Goal: Communication & Community: Answer question/provide support

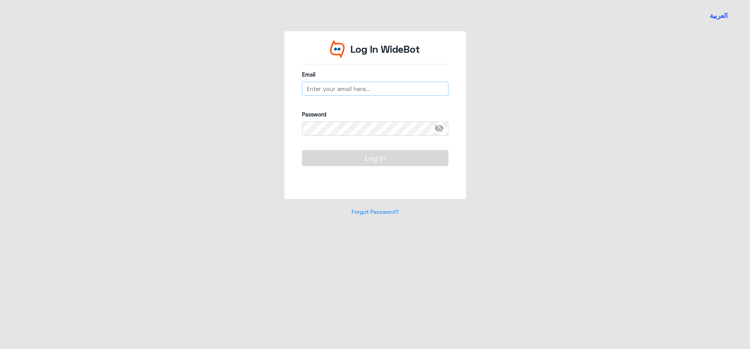
click at [361, 89] on input "email" at bounding box center [375, 89] width 146 height 14
type input "[EMAIL_ADDRESS][DOMAIN_NAME]"
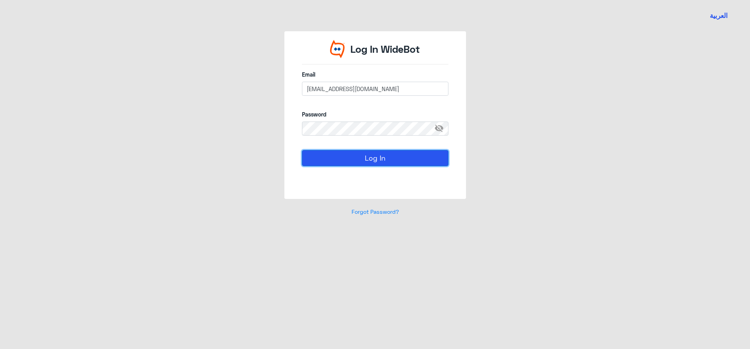
click at [372, 159] on button "Log In" at bounding box center [375, 158] width 146 height 16
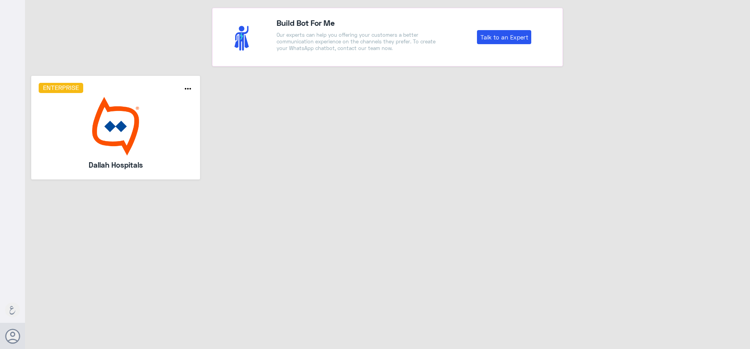
click at [112, 146] on img at bounding box center [116, 126] width 154 height 59
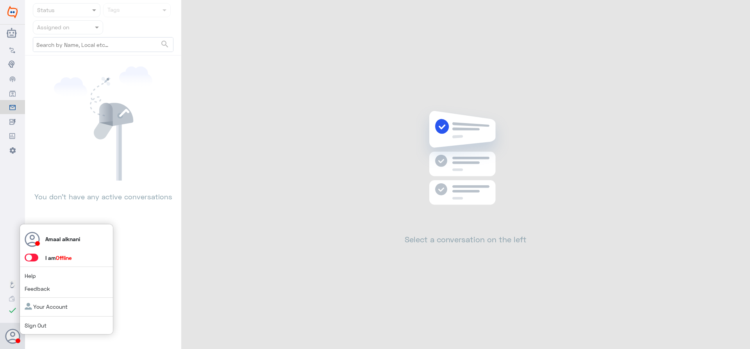
click at [35, 259] on span at bounding box center [32, 257] width 14 height 8
click at [0, 0] on input "checkbox" at bounding box center [0, 0] width 0 height 0
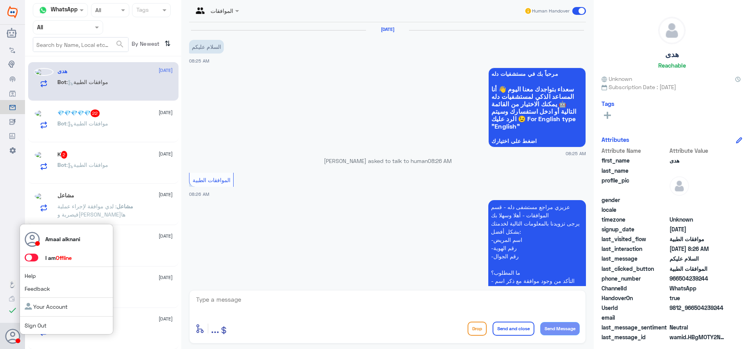
scroll to position [144, 0]
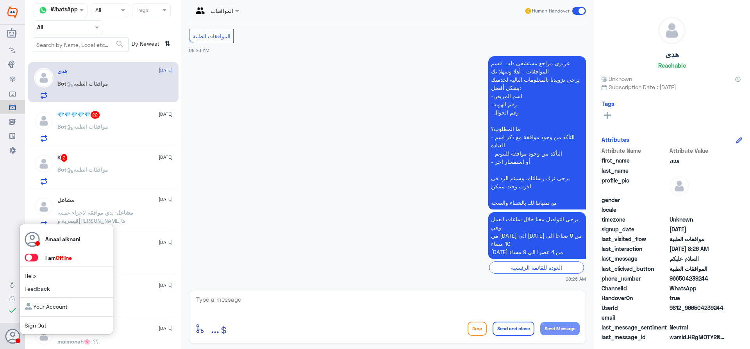
click at [36, 255] on span at bounding box center [32, 257] width 14 height 8
click at [0, 0] on input "checkbox" at bounding box center [0, 0] width 0 height 0
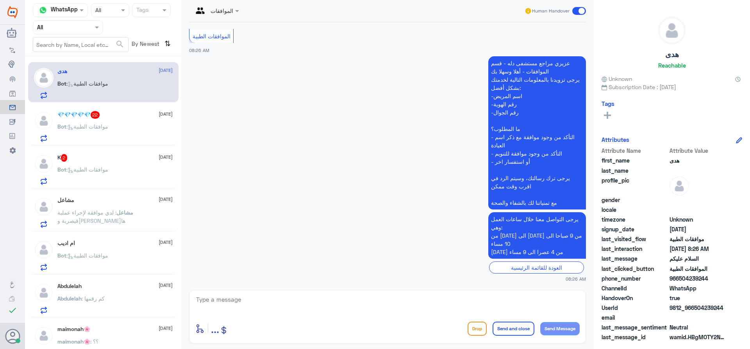
click at [67, 27] on input "text" at bounding box center [58, 27] width 43 height 9
click at [70, 75] on div "Your Inbox" at bounding box center [68, 80] width 70 height 18
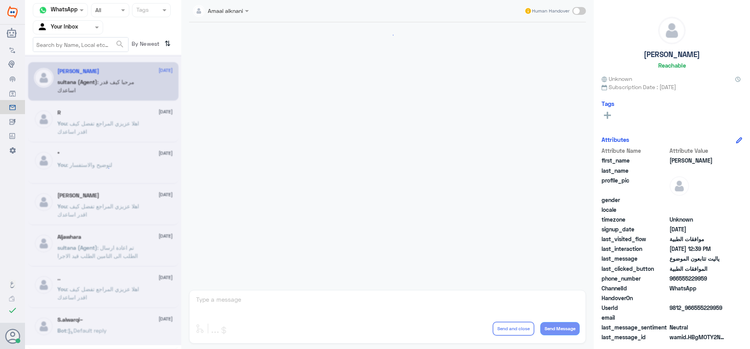
scroll to position [701, 0]
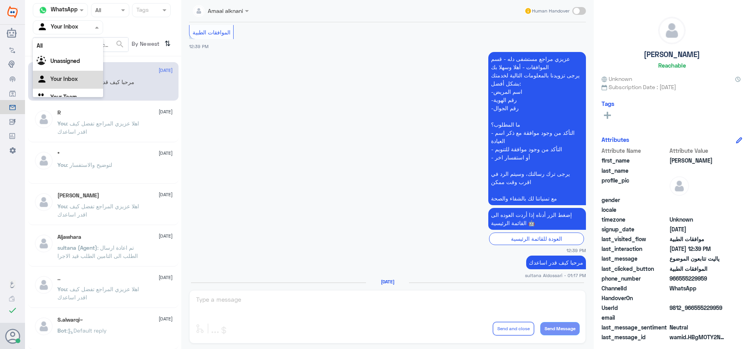
drag, startPoint x: 87, startPoint y: 30, endPoint x: 76, endPoint y: 65, distance: 37.1
click at [86, 31] on div at bounding box center [68, 27] width 70 height 9
click at [70, 88] on Team "Your Team" at bounding box center [63, 87] width 27 height 7
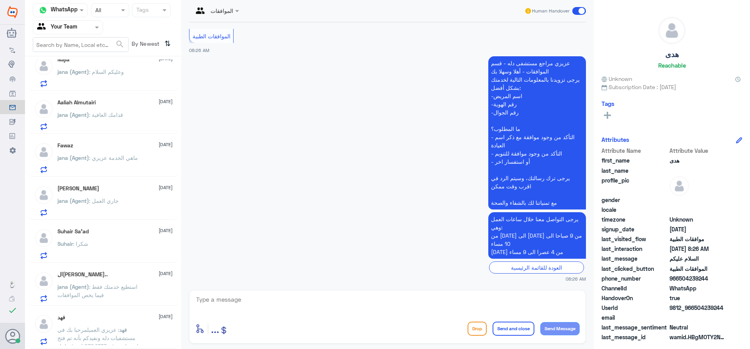
scroll to position [4, 0]
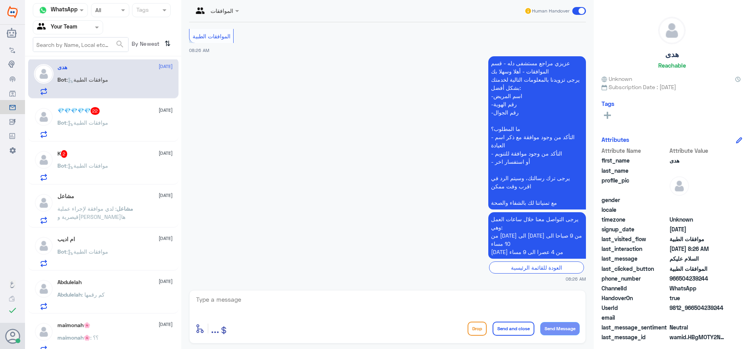
click at [120, 261] on div "Bot : موافقات الطبية" at bounding box center [114, 258] width 115 height 18
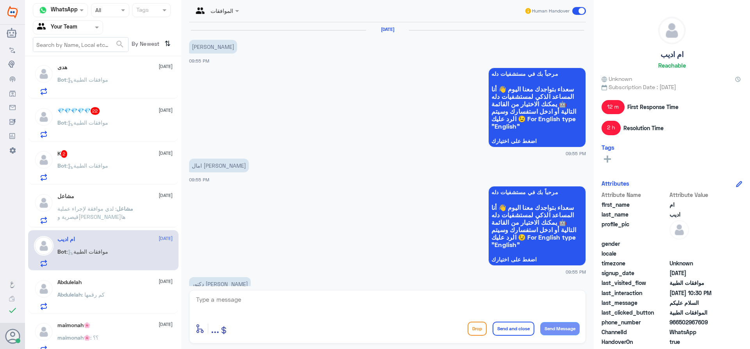
scroll to position [974, 0]
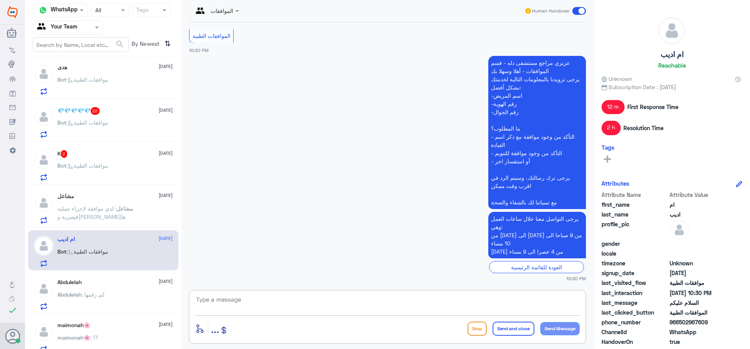
click at [293, 311] on textarea at bounding box center [387, 303] width 384 height 19
click at [128, 220] on p "مشاعل : لدي موافقة لإجراء عملية قيصرية و[PERSON_NAME]ها" at bounding box center [101, 214] width 88 height 20
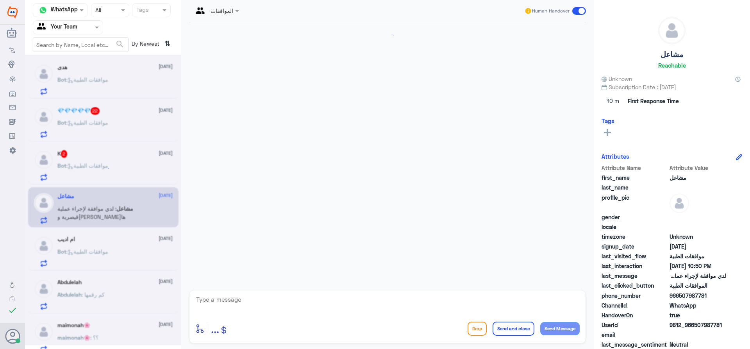
scroll to position [170, 0]
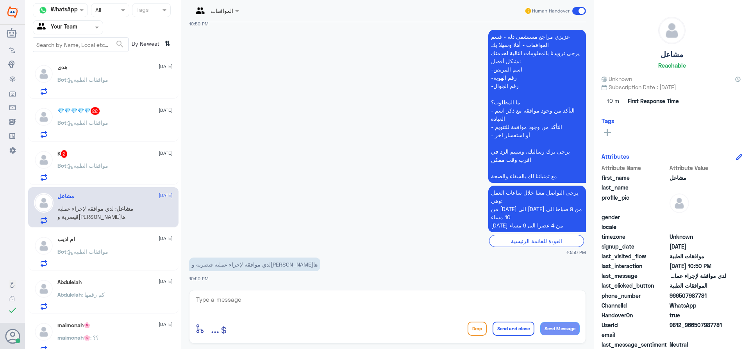
click at [253, 298] on textarea at bounding box center [387, 303] width 384 height 19
type textarea "ممكن تزوديني برقم الهوية او الملف"
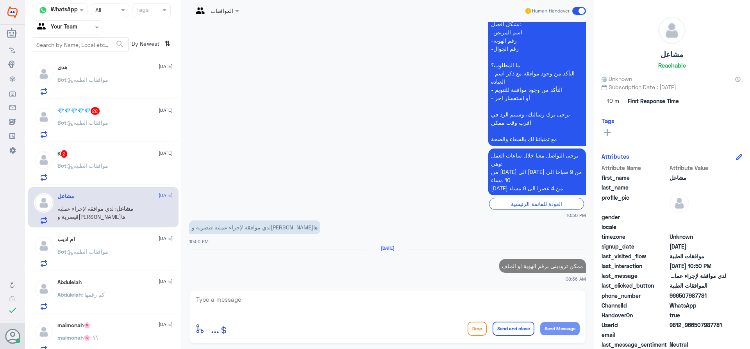
click at [117, 186] on div "هدى [DATE] Bot : موافقات الطبية 💎💎💎💎💎 22 [DATE] Bot : موافقات الطبية K 2 [DATE]…" at bounding box center [103, 205] width 156 height 292
click at [108, 170] on p "Bot : موافقات الطبية" at bounding box center [82, 171] width 51 height 20
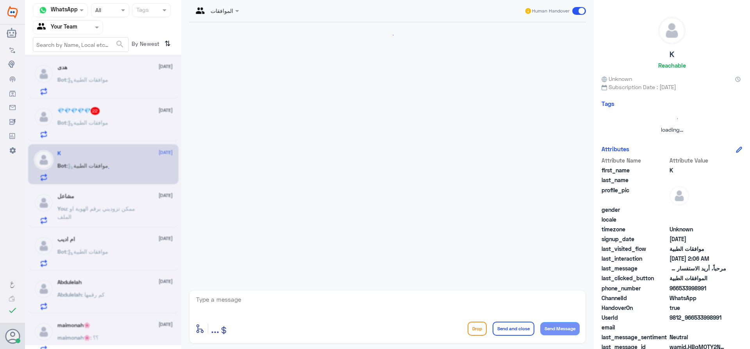
scroll to position [144, 0]
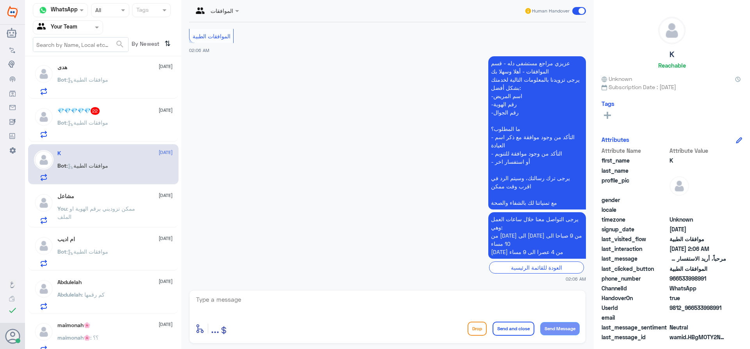
click at [225, 314] on div at bounding box center [387, 304] width 384 height 21
click at [229, 293] on div "enter flow name ... Drop Send and close Send Message" at bounding box center [387, 317] width 397 height 54
click at [220, 302] on textarea at bounding box center [387, 303] width 384 height 19
type textarea "اهلا تفضل كيف اقدر اساعدك"
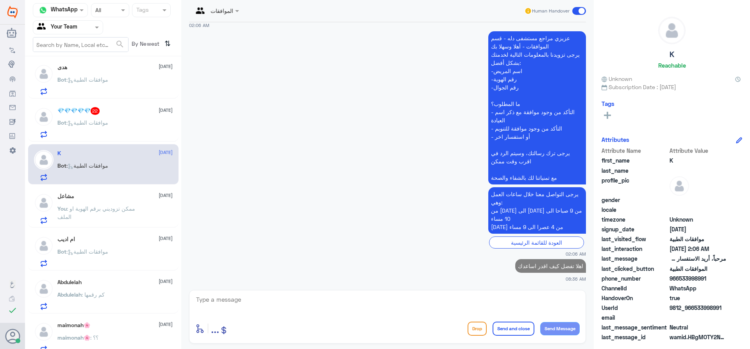
click at [114, 120] on div "Bot : موافقات الطبية" at bounding box center [114, 129] width 115 height 18
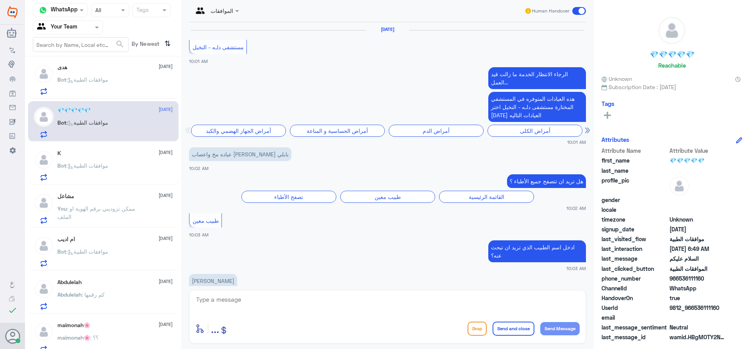
scroll to position [816, 0]
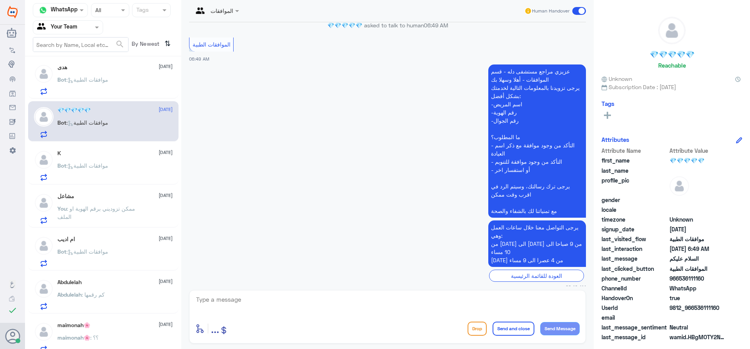
click at [270, 309] on textarea at bounding box center [387, 303] width 384 height 19
click at [123, 175] on p "You : اهلا تفضل كيف اقدر اساعدك" at bounding box center [95, 171] width 77 height 20
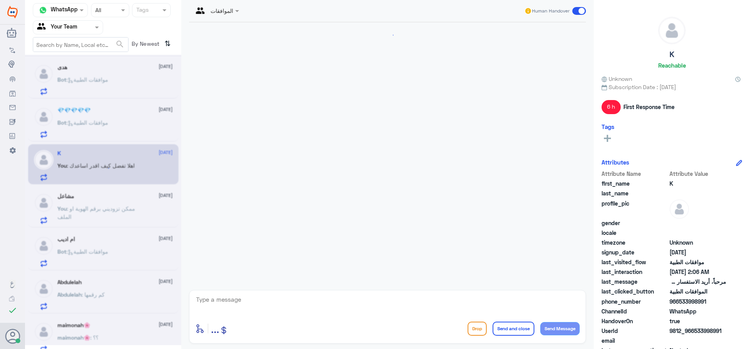
scroll to position [183, 0]
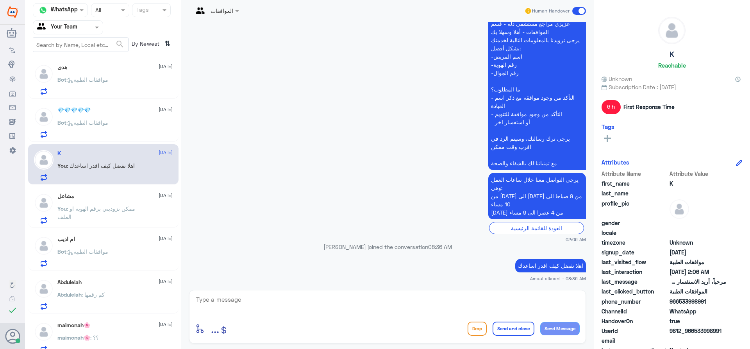
click at [537, 262] on p "اهلا تفضل كيف اقدر اساعدك" at bounding box center [550, 266] width 71 height 14
click at [538, 262] on p "اهلا تفضل كيف اقدر اساعدك" at bounding box center [550, 266] width 71 height 14
copy div "اهلا تفضل كيف اقدر اساعدك"
click at [119, 123] on div "Bot : موافقات الطبية" at bounding box center [114, 129] width 115 height 18
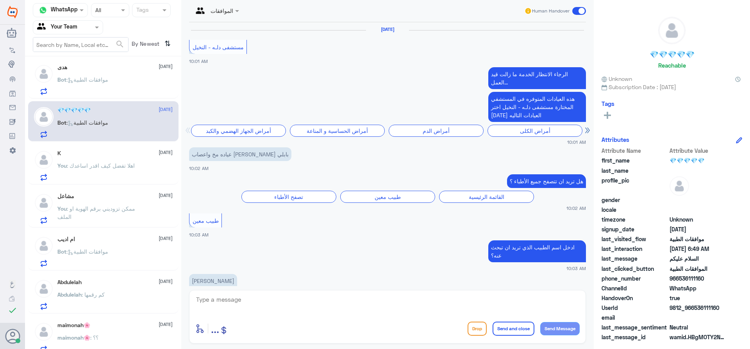
scroll to position [816, 0]
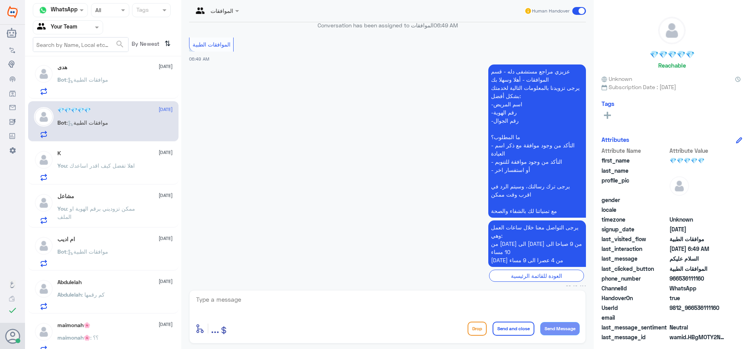
drag, startPoint x: 266, startPoint y: 305, endPoint x: 258, endPoint y: 304, distance: 7.9
click at [262, 304] on textarea at bounding box center [387, 303] width 384 height 19
paste textarea "اهلا تفضل كيف اقدر اساعدك"
type textarea "اهلا تفضل كيف اقدر اساعدك"
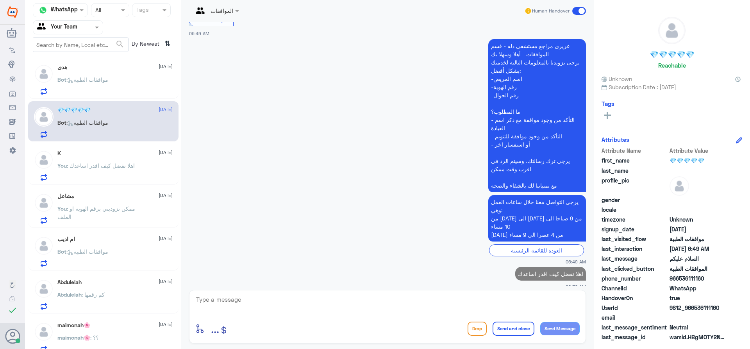
click at [125, 92] on div "Bot : موافقات الطبية" at bounding box center [114, 86] width 115 height 18
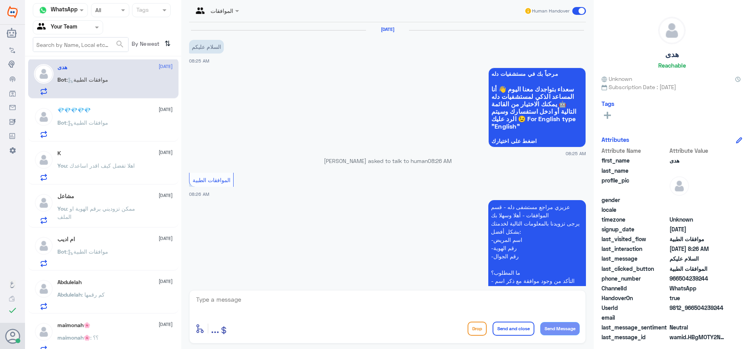
scroll to position [144, 0]
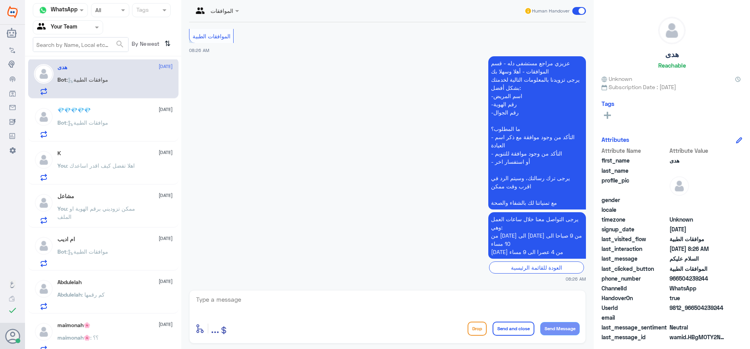
drag, startPoint x: 240, startPoint y: 304, endPoint x: 253, endPoint y: 305, distance: 12.6
click at [241, 304] on textarea at bounding box center [387, 303] width 384 height 19
paste textarea "اهلا تفضل كيف اقدر اساعدك"
type textarea "اهلا تفضل كيف اقدر اساعدك"
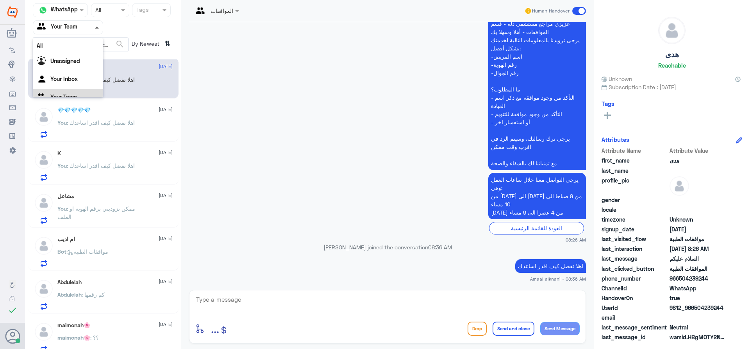
click at [96, 27] on span at bounding box center [97, 28] width 4 height 2
click at [81, 70] on div "Your Inbox" at bounding box center [68, 70] width 70 height 18
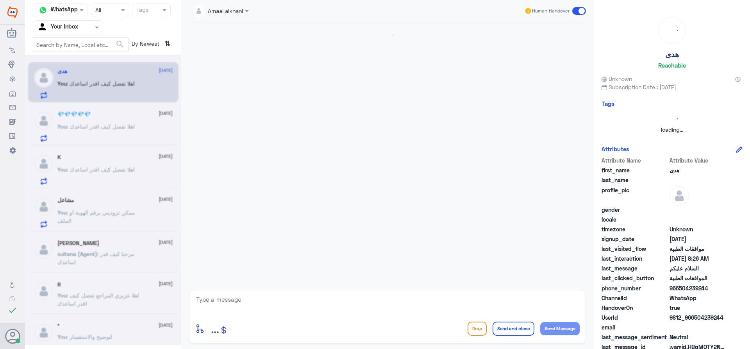
scroll to position [0, 0]
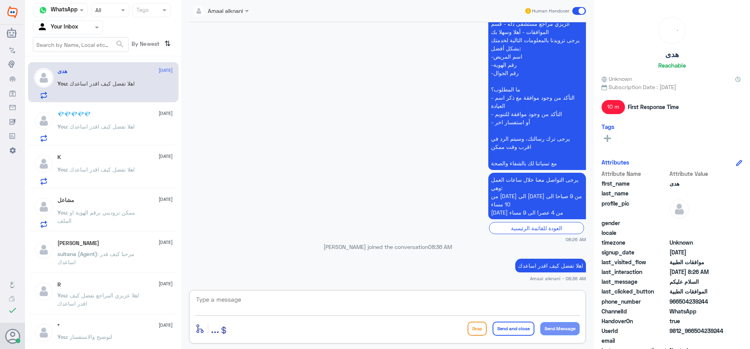
click at [248, 307] on textarea at bounding box center [387, 303] width 384 height 19
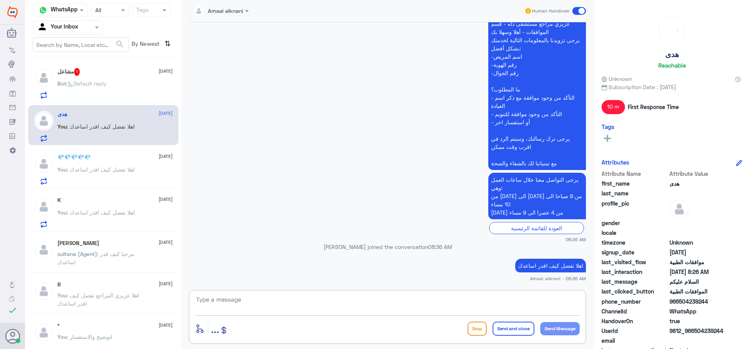
click at [107, 79] on p "Bot : Default reply" at bounding box center [81, 89] width 49 height 20
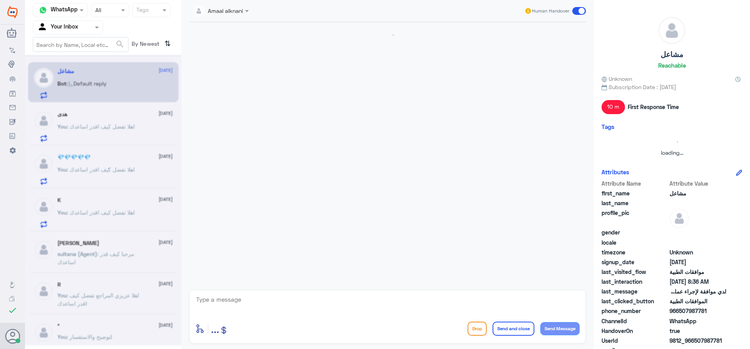
scroll to position [356, 0]
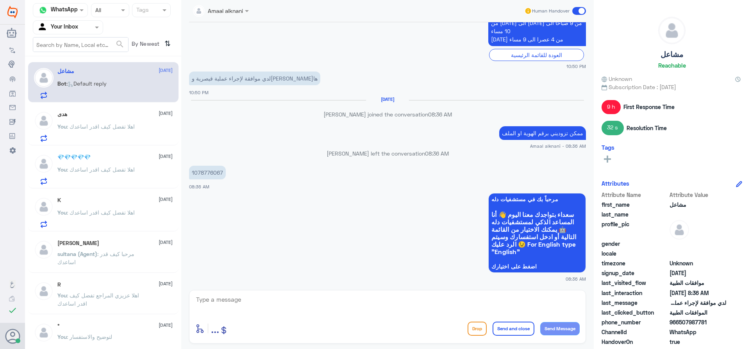
click at [199, 168] on p "1078776067" at bounding box center [207, 173] width 37 height 14
copy p "1078776067"
click at [373, 287] on div "Amaal alknani Human Handover [DATE] السلام عليكم ورحمة الله وبركاته 10:49 PM مر…" at bounding box center [387, 175] width 412 height 351
click at [360, 303] on textarea at bounding box center [387, 303] width 384 height 19
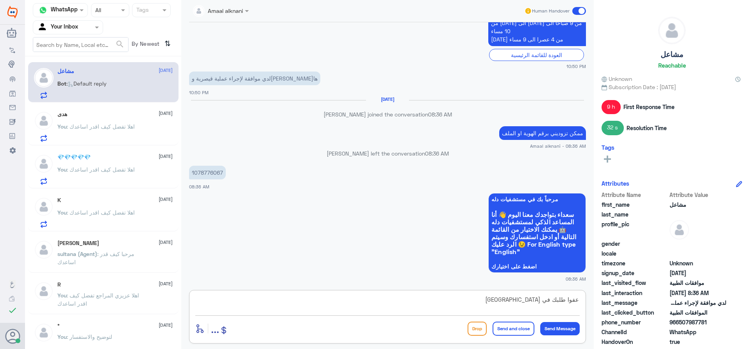
type textarea "عفوا طلبك في مستشفى دلة النخيل ؟"
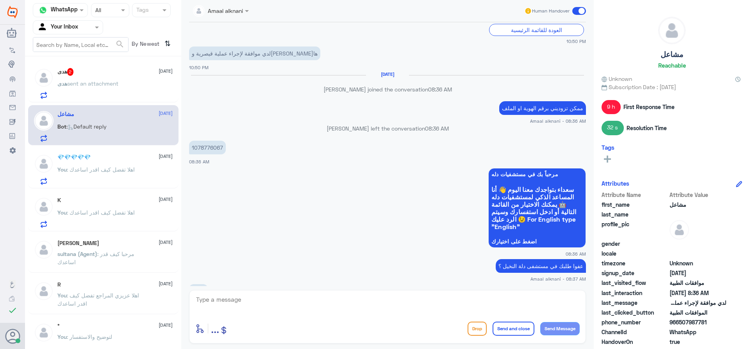
scroll to position [500, 0]
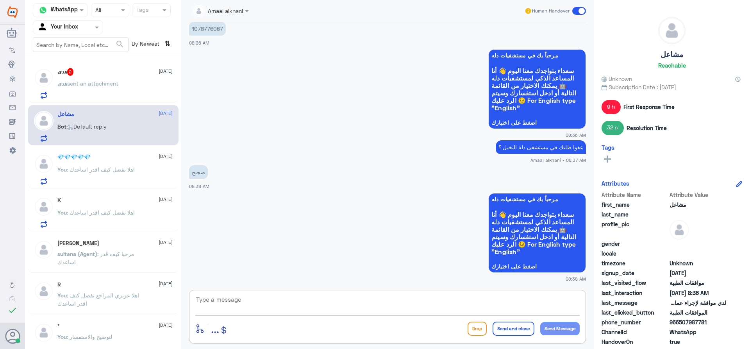
click at [380, 305] on textarea at bounding box center [387, 303] width 384 height 19
type textarea "l"
type textarea "ممكن اعرف سبب الالغاء اذا سمحتي عشان ابلغ فريق الموافقات للعمليات"
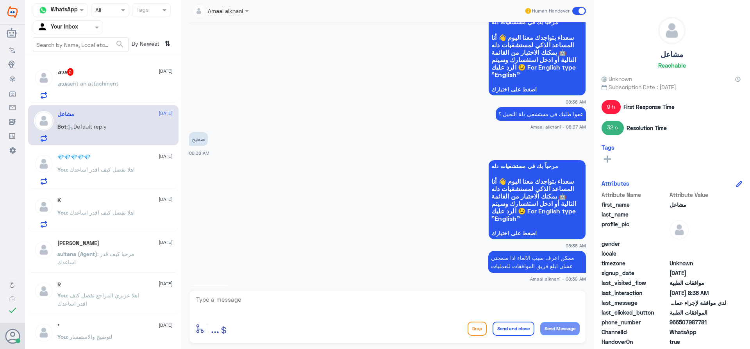
scroll to position [852, 0]
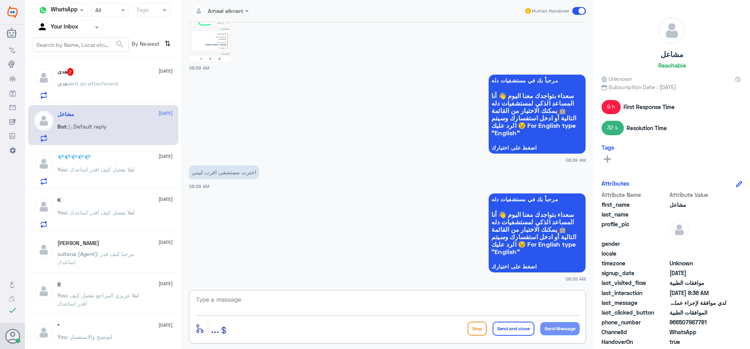
click at [349, 295] on textarea at bounding box center [387, 303] width 384 height 19
click at [337, 311] on textarea at bounding box center [387, 303] width 384 height 19
click at [237, 171] on p "اخترت مستشفى اقرب لبيتي" at bounding box center [224, 172] width 70 height 14
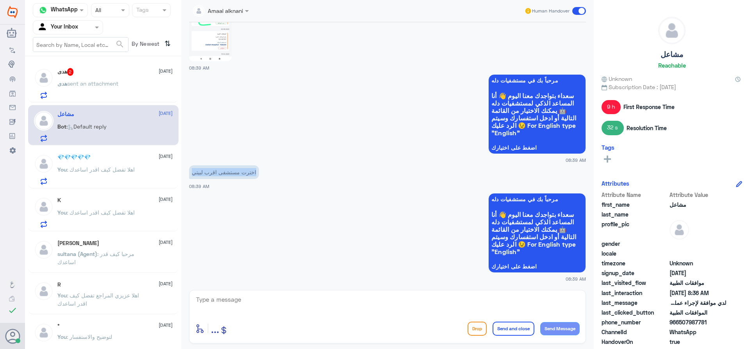
click at [237, 171] on p "اخترت مستشفى اقرب لبيتي" at bounding box center [224, 172] width 70 height 14
copy div "اخترت مستشفى اقرب لبيتي"
click at [261, 300] on textarea at bounding box center [387, 303] width 384 height 19
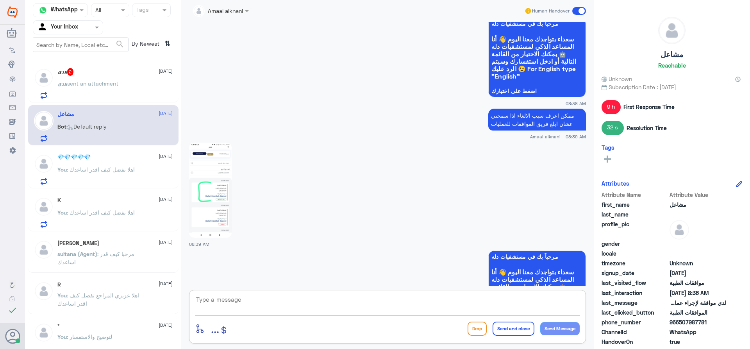
scroll to position [656, 0]
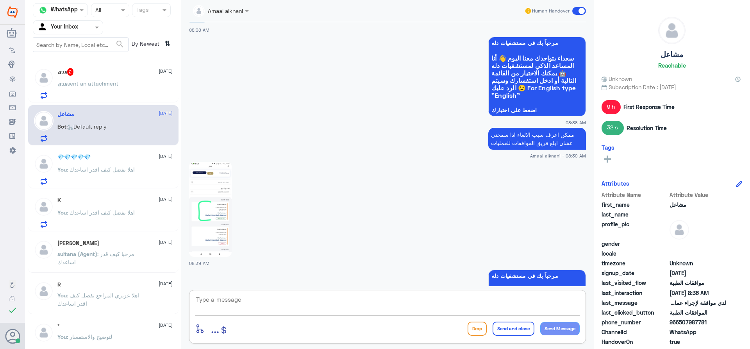
click at [307, 299] on textarea at bounding box center [387, 303] width 384 height 19
click at [550, 300] on textarea "نم الالغاء ثدامك العافية" at bounding box center [387, 303] width 384 height 19
type textarea "نم الالغاء قدامكم العافية"
click at [514, 325] on button "Send and close" at bounding box center [514, 328] width 42 height 14
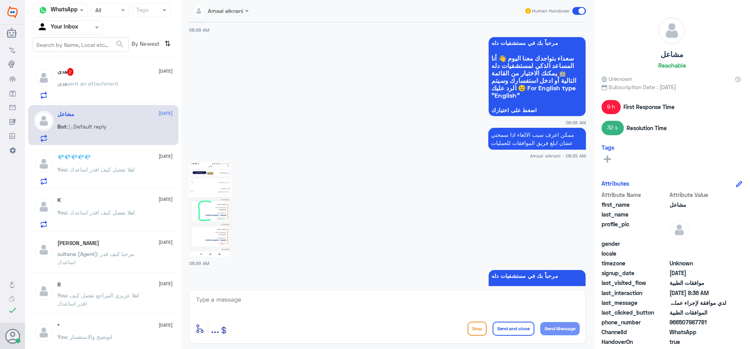
scroll to position [877, 0]
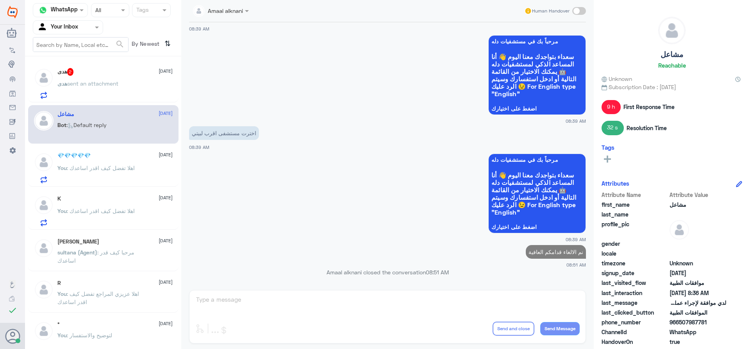
click at [101, 89] on p "هدى sent an attachment" at bounding box center [87, 89] width 61 height 20
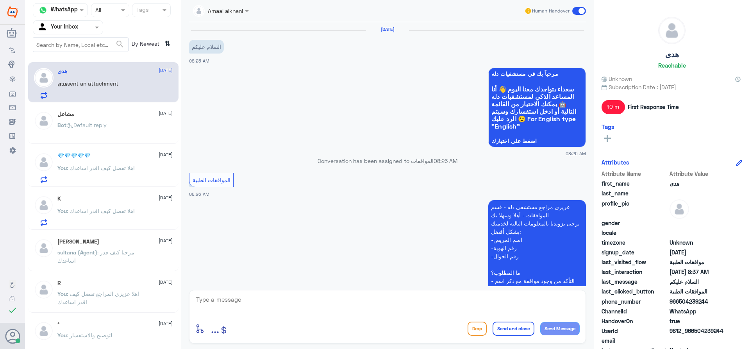
scroll to position [318, 0]
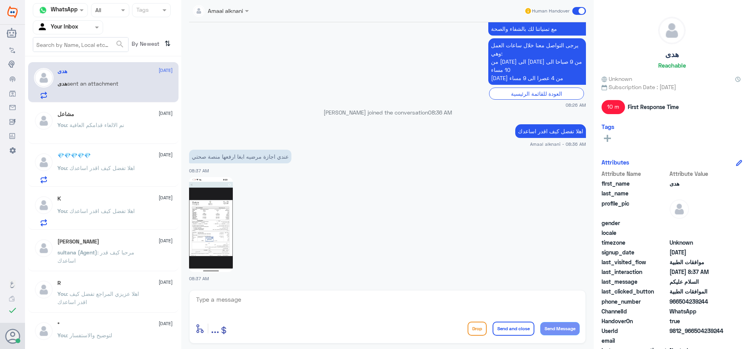
click at [248, 298] on textarea at bounding box center [387, 303] width 384 height 19
type textarea "الرجاء التواصل مع قسم التقارير الطبية واتس اب 0112994881"
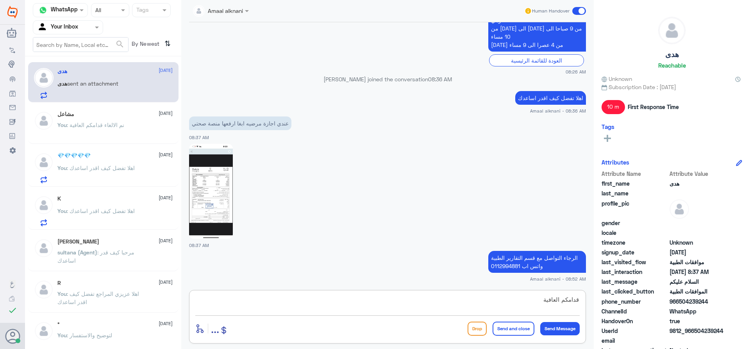
type textarea "قدامكم العافية"
click at [522, 327] on button "Send and close" at bounding box center [514, 328] width 42 height 14
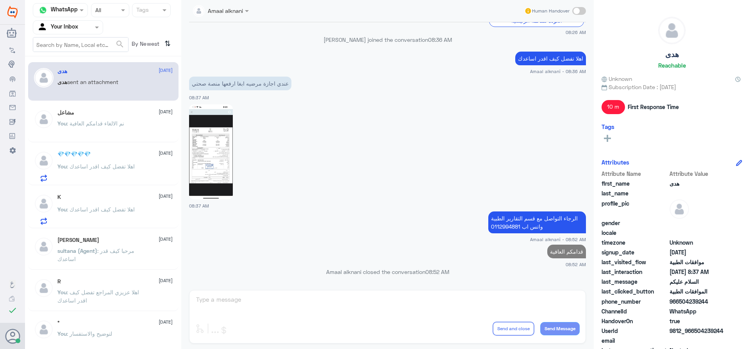
click at [96, 169] on span ": اهلا تفضل كيف اقدر اساعدك" at bounding box center [101, 166] width 68 height 7
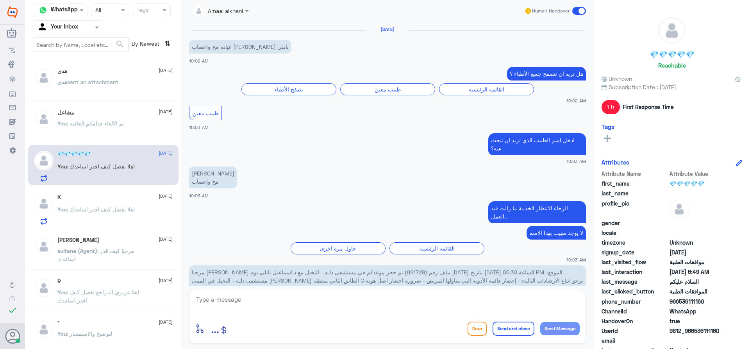
scroll to position [748, 0]
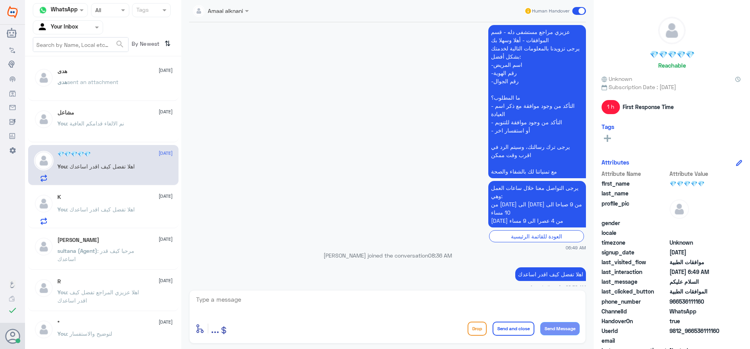
click at [98, 201] on div "K [DATE] You : اهلا تفضل كيف اقدر اساعدك" at bounding box center [114, 209] width 115 height 31
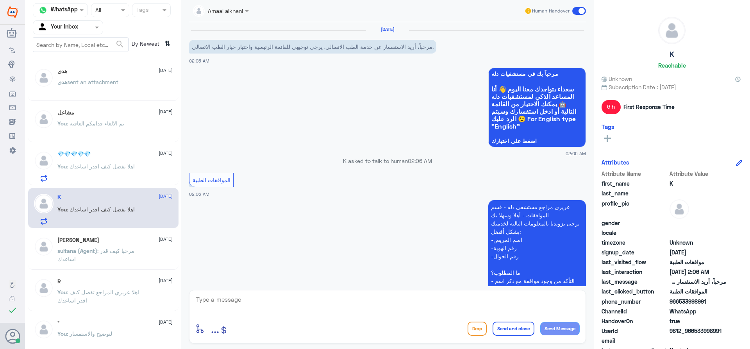
scroll to position [183, 0]
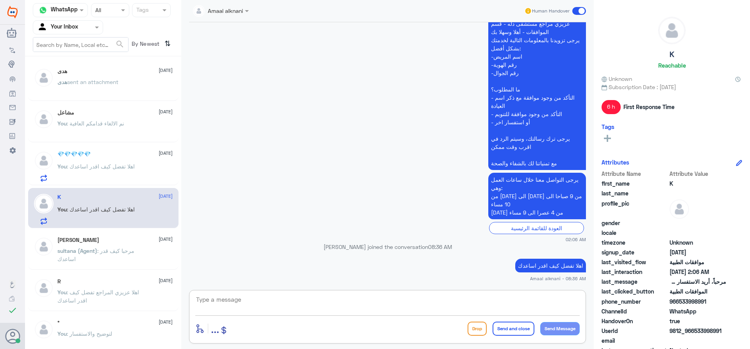
click at [280, 299] on textarea at bounding box center [387, 303] width 384 height 19
click at [129, 258] on p "[PERSON_NAME] (Agent) : مرحبا كيف قدر اساعدك" at bounding box center [101, 256] width 88 height 20
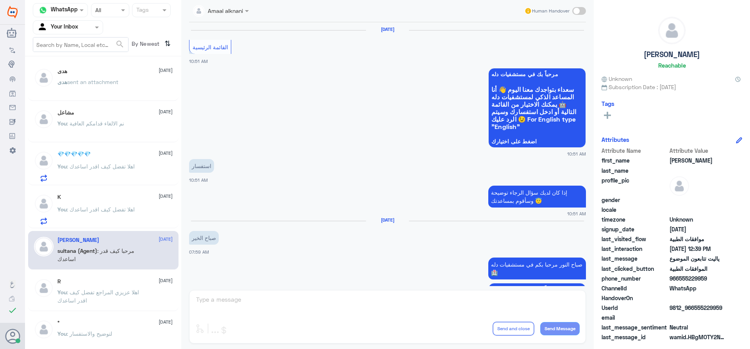
scroll to position [701, 0]
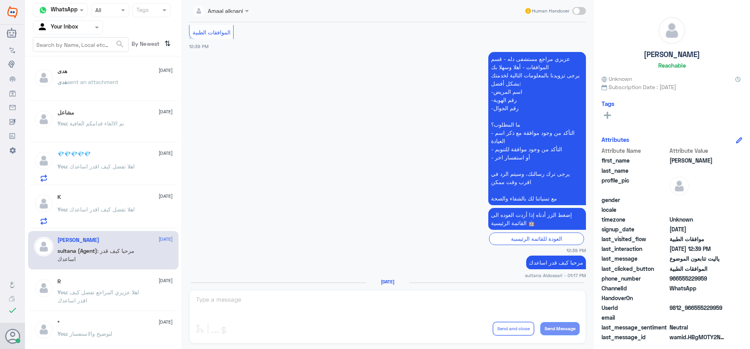
click at [364, 306] on div "Amaal alknani Human Handover [DATE] القائمة الرئيسية 10:51 AM مرحباً بك في مستش…" at bounding box center [387, 175] width 412 height 351
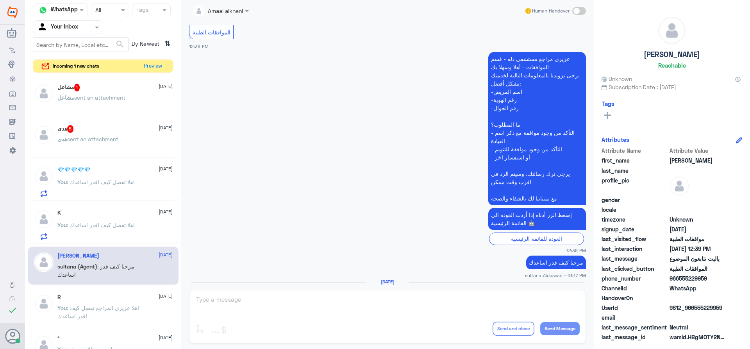
click at [106, 140] on span "sent an attachment" at bounding box center [92, 139] width 51 height 7
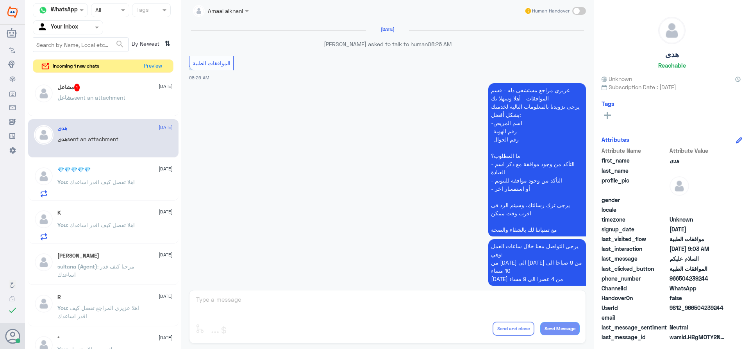
scroll to position [794, 0]
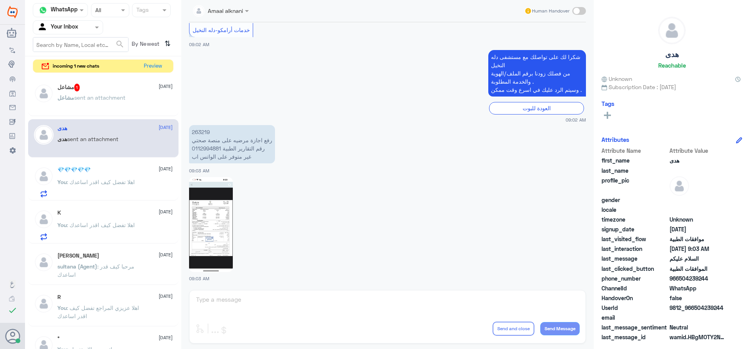
click at [291, 312] on div "Amaal alknani Human Handover [DATE] هدى asked to talk to human 08:26 AM الموافق…" at bounding box center [387, 175] width 412 height 351
click at [262, 320] on div "Amaal alknani Human Handover [DATE] هدى asked to talk to human 08:26 AM الموافق…" at bounding box center [387, 175] width 412 height 351
click at [265, 306] on div "Amaal alknani Human Handover [DATE] هدى asked to talk to human 08:26 AM الموافق…" at bounding box center [387, 175] width 412 height 351
click at [255, 300] on div "Amaal alknani Human Handover [DATE] هدى asked to talk to human 08:26 AM الموافق…" at bounding box center [387, 175] width 412 height 351
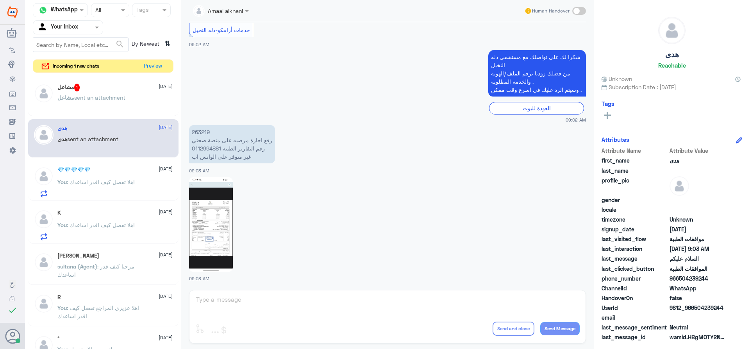
click at [240, 304] on div "Amaal alknani Human Handover [DATE] هدى asked to talk to human 08:26 AM الموافق…" at bounding box center [387, 175] width 412 height 351
click at [239, 302] on div "Amaal alknani Human Handover [DATE] هدى asked to talk to human 08:26 AM الموافق…" at bounding box center [387, 175] width 412 height 351
click at [214, 307] on div "Amaal alknani Human Handover [DATE] هدى asked to talk to human 08:26 AM الموافق…" at bounding box center [387, 175] width 412 height 351
click at [269, 299] on div "Amaal alknani Human Handover [DATE] هدى asked to talk to human 08:26 AM الموافق…" at bounding box center [387, 175] width 412 height 351
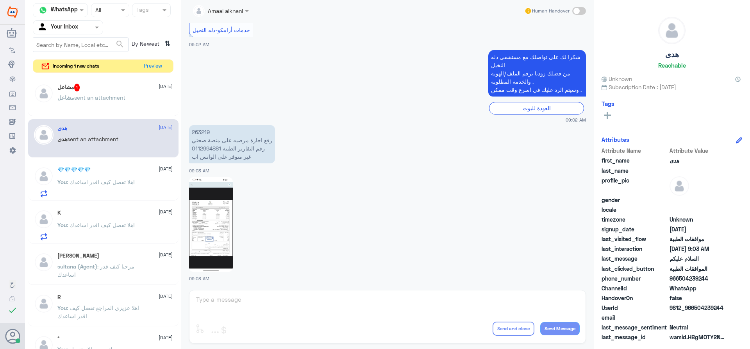
click at [244, 11] on span at bounding box center [248, 11] width 10 height 8
click at [287, 298] on div "Amaal alknani Unassigned الموافقات Amaal alknani [PERSON_NAME] [PERSON_NAME] Af…" at bounding box center [387, 175] width 412 height 351
click at [111, 100] on span "sent an attachment" at bounding box center [99, 97] width 51 height 7
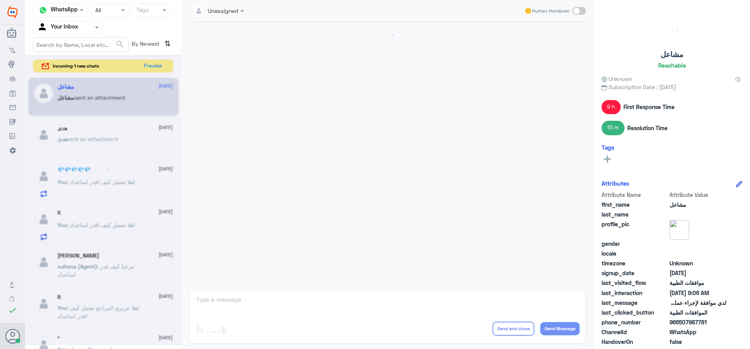
scroll to position [877, 0]
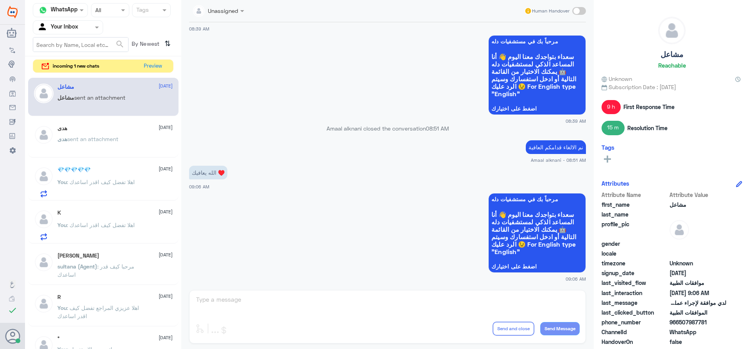
click at [98, 142] on span "sent an attachment" at bounding box center [92, 139] width 51 height 7
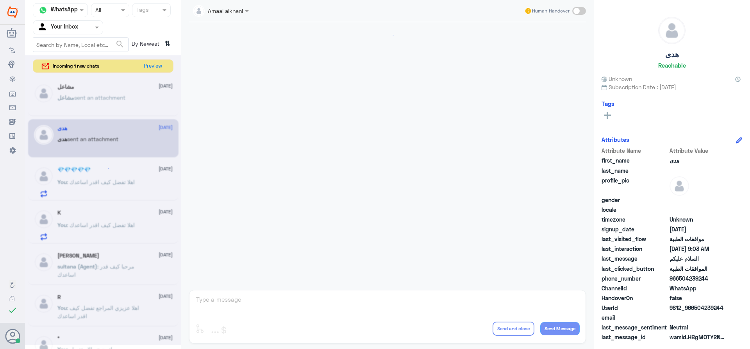
scroll to position [794, 0]
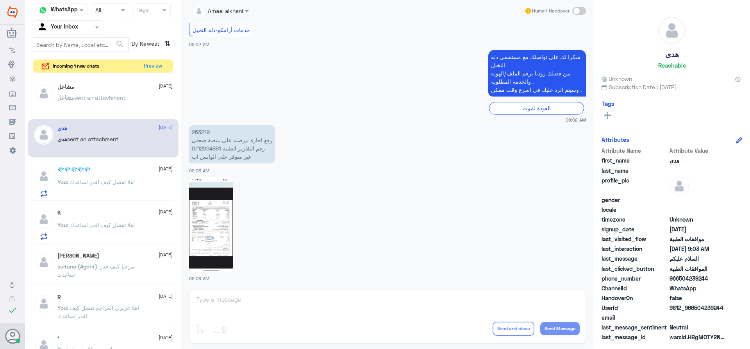
click at [88, 27] on div at bounding box center [68, 27] width 70 height 9
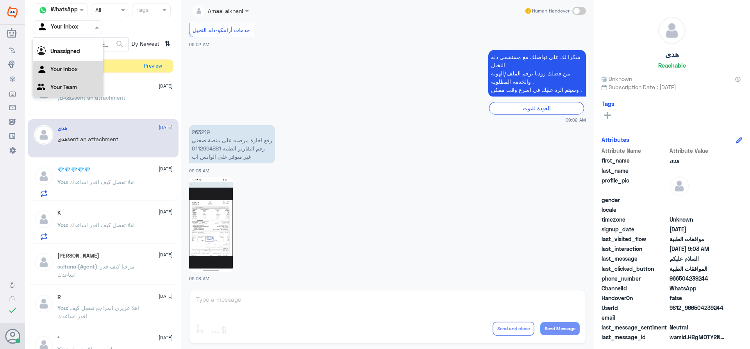
click at [72, 88] on Team "Your Team" at bounding box center [63, 87] width 27 height 7
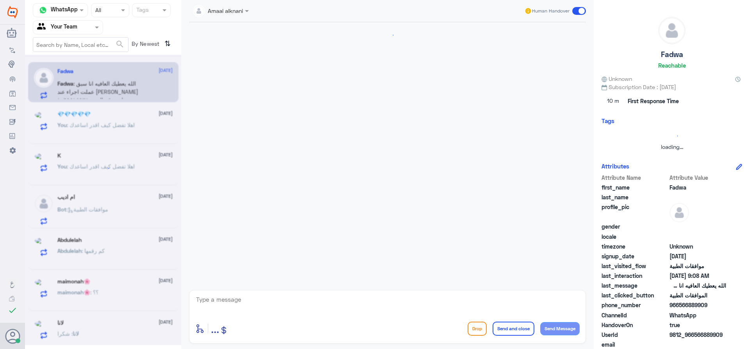
scroll to position [753, 0]
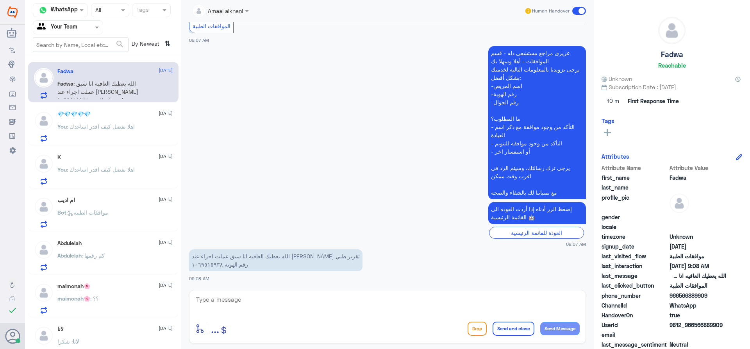
click at [91, 27] on div at bounding box center [68, 27] width 70 height 9
click at [83, 67] on div "Your Inbox" at bounding box center [68, 70] width 70 height 18
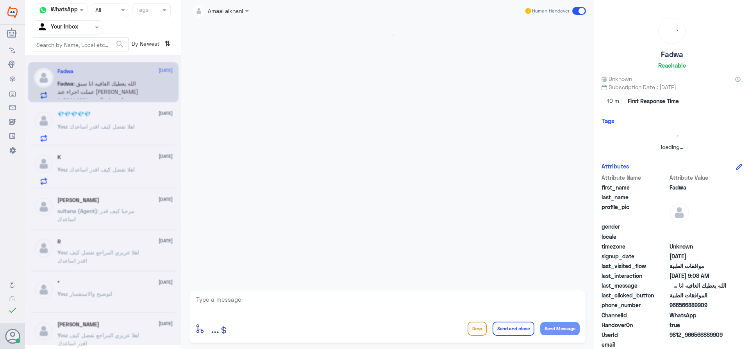
scroll to position [753, 0]
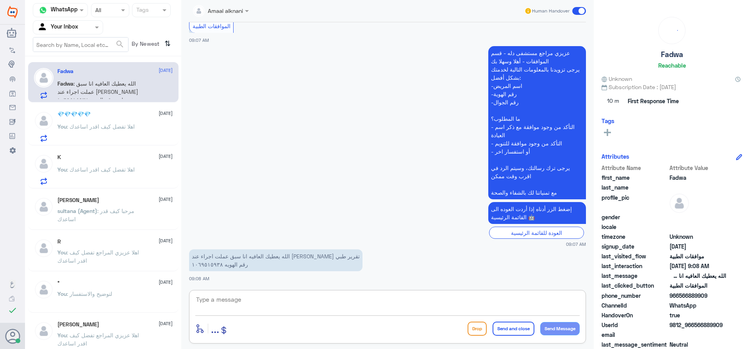
click at [279, 303] on textarea at bounding box center [387, 303] width 384 height 19
type textarea "h"
type textarea "هنا فقط قسم الموافقات الطبية"
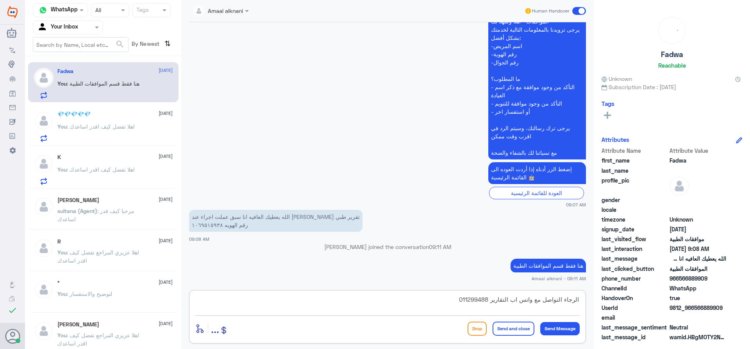
type textarea "الرجاء التواصل مع واتس اب التقارير 0112994881"
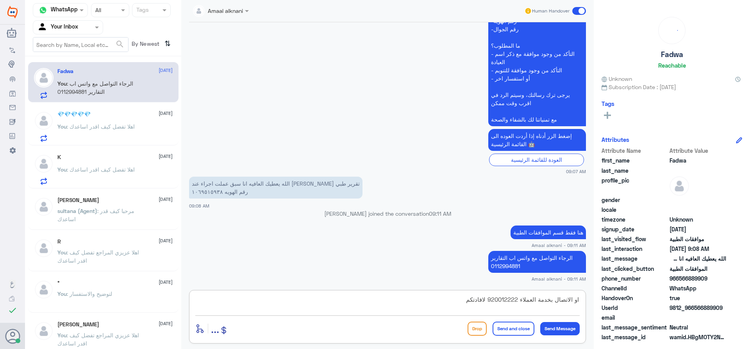
type textarea "او الاتصال بخدمة العملاء 920012222 لافادتكم"
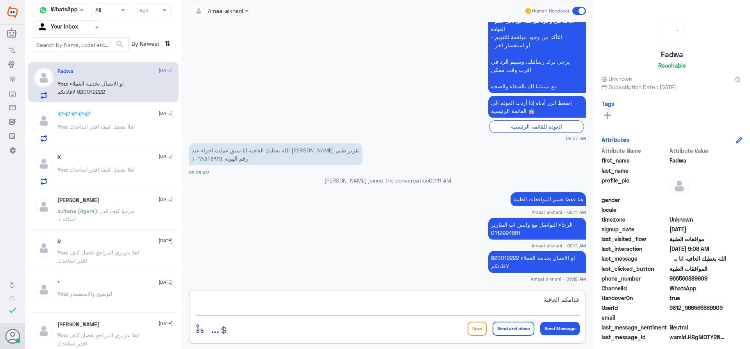
type textarea "قدامكم العافية"
click at [520, 329] on button "Send and close" at bounding box center [514, 328] width 42 height 14
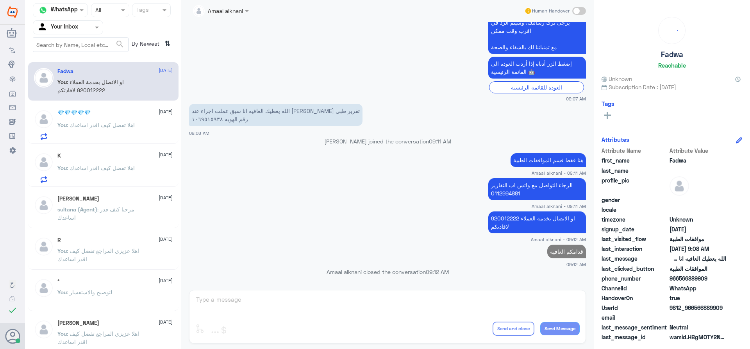
click at [105, 130] on p "You : اهلا تفضل كيف اقدر اساعدك" at bounding box center [95, 131] width 77 height 20
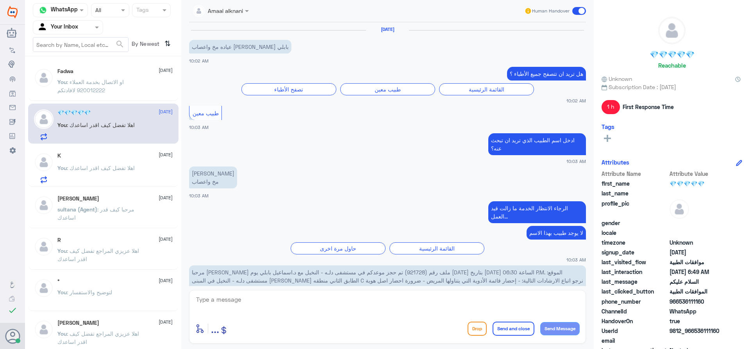
scroll to position [748, 0]
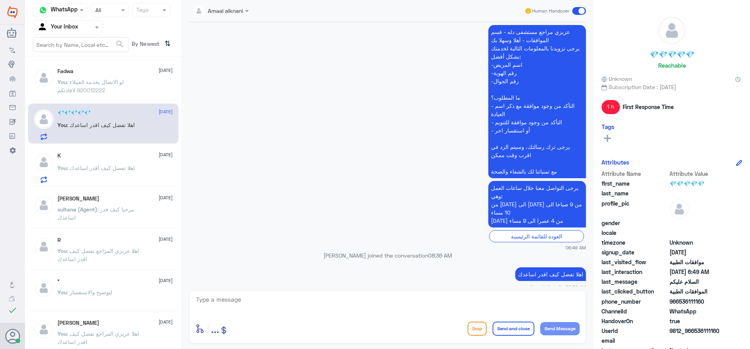
click at [109, 173] on p "You : اهلا تفضل كيف اقدر اساعدك" at bounding box center [95, 174] width 77 height 20
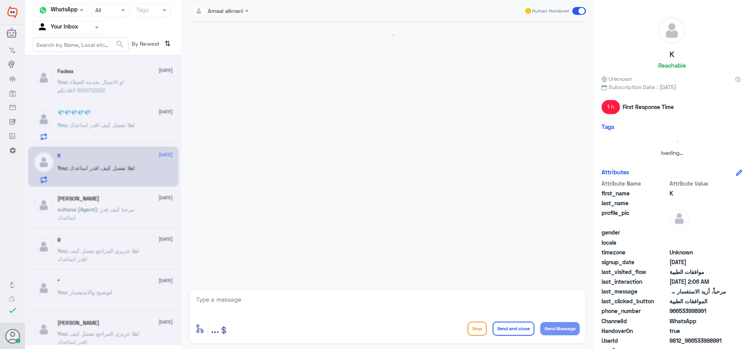
scroll to position [183, 0]
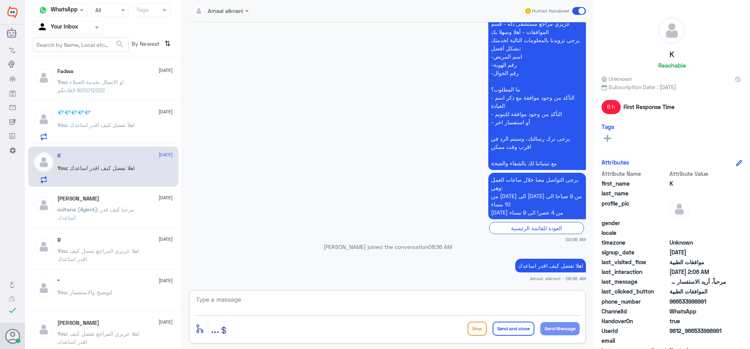
click at [240, 304] on textarea at bounding box center [387, 303] width 384 height 19
click at [73, 215] on span ": مرحبا كيف قدر اساعدك" at bounding box center [95, 213] width 77 height 15
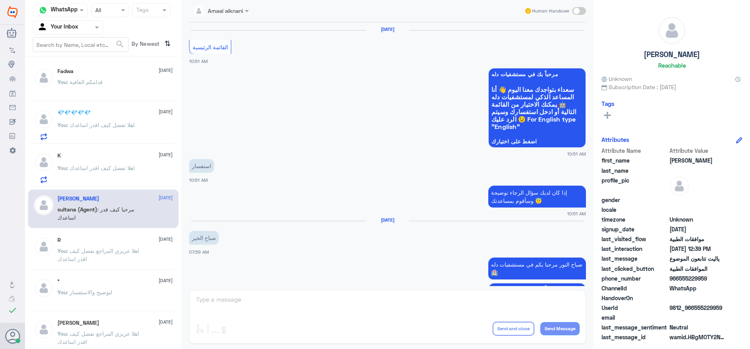
scroll to position [701, 0]
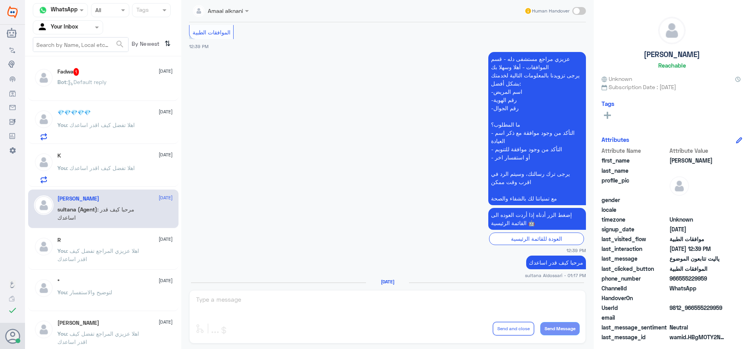
click at [100, 86] on p "Bot : Default reply" at bounding box center [81, 88] width 49 height 20
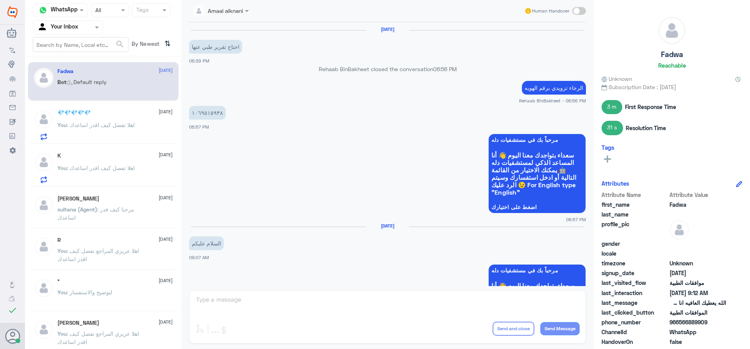
scroll to position [614, 0]
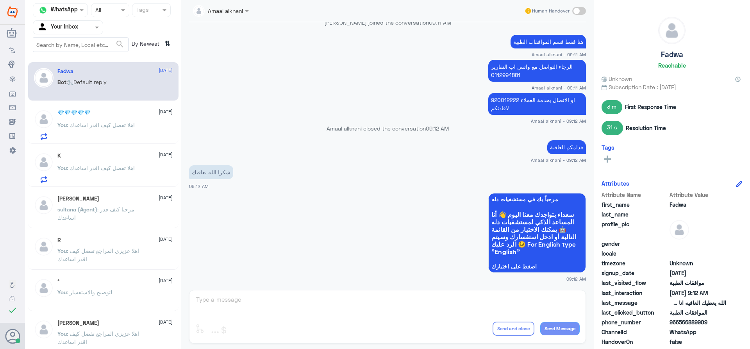
click at [255, 293] on div "Amaal alknani Human Handover [DATE] احتاج تقرير طبي عنها 06:39 PM Rehaab BinBak…" at bounding box center [387, 175] width 412 height 351
click at [110, 244] on div "R [DATE] You : اهلا عزيزي المراجع تفضل كيف اقدر اساعدك" at bounding box center [114, 251] width 115 height 29
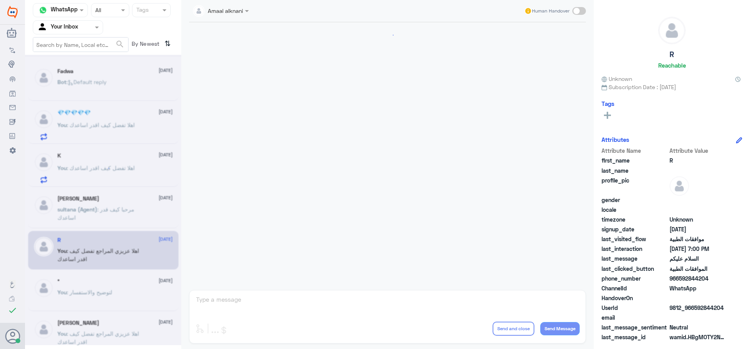
scroll to position [673, 0]
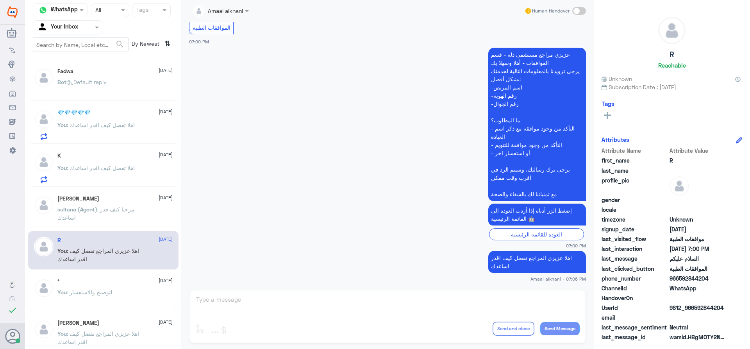
click at [89, 28] on div at bounding box center [68, 27] width 70 height 9
drag, startPoint x: 82, startPoint y: 49, endPoint x: 84, endPoint y: 39, distance: 10.8
click at [82, 48] on div "Unassigned" at bounding box center [68, 52] width 70 height 18
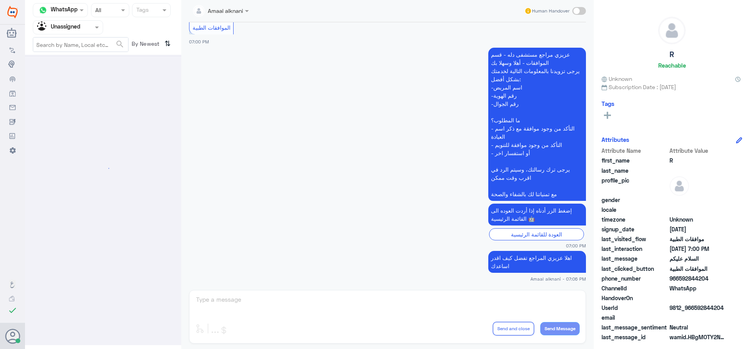
click at [86, 30] on div at bounding box center [68, 27] width 70 height 9
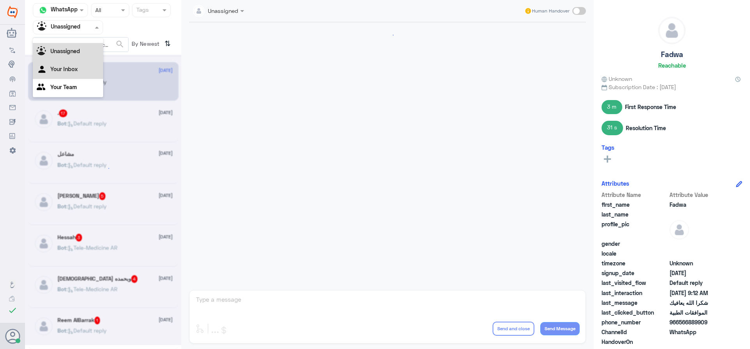
scroll to position [614, 0]
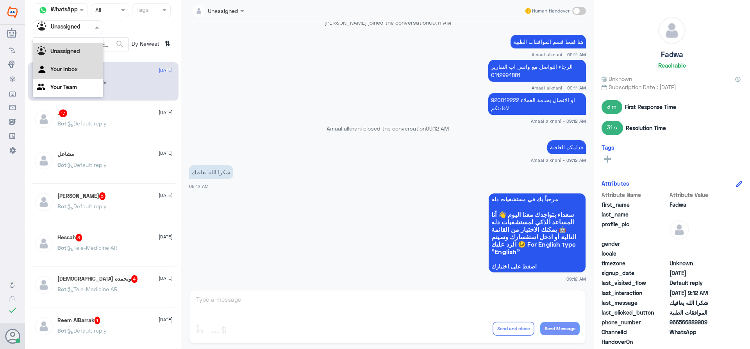
click at [79, 72] on div "Your Inbox" at bounding box center [68, 70] width 70 height 18
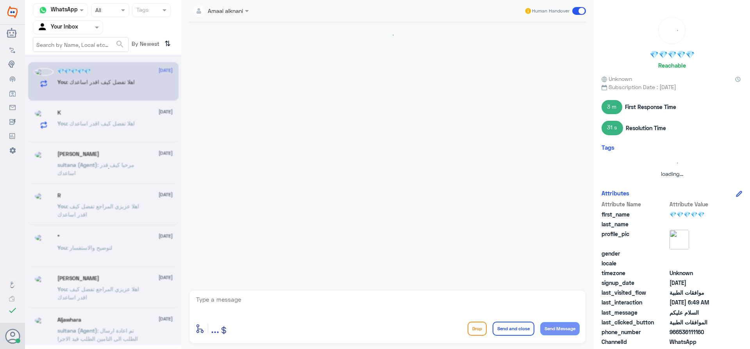
scroll to position [0, 0]
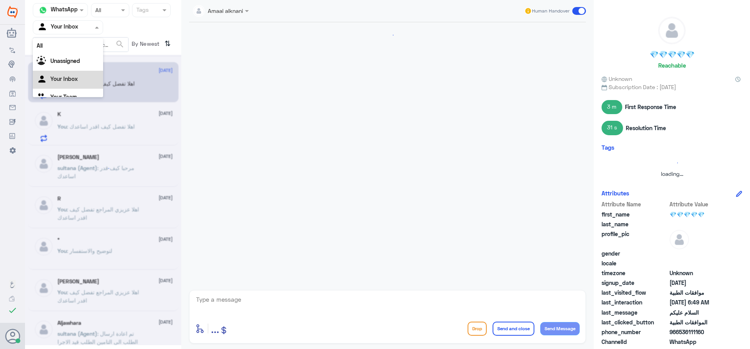
click at [93, 27] on span at bounding box center [98, 27] width 10 height 8
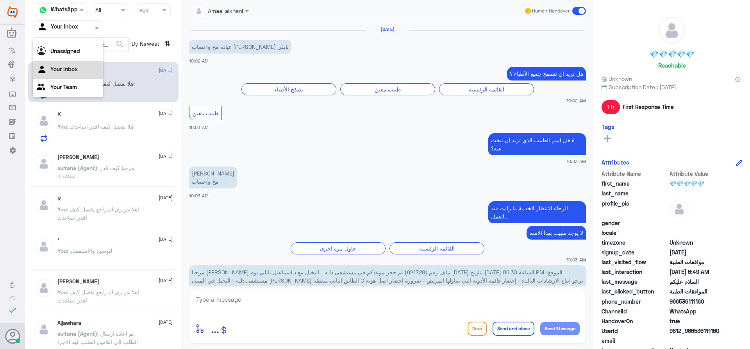
scroll to position [748, 0]
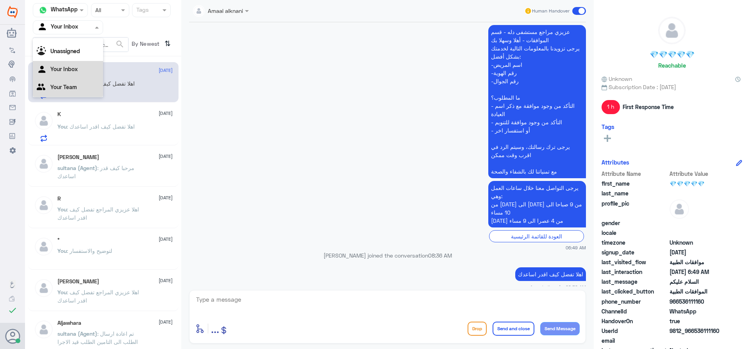
drag, startPoint x: 73, startPoint y: 87, endPoint x: 90, endPoint y: 38, distance: 51.3
click at [73, 86] on Team "Your Team" at bounding box center [63, 87] width 27 height 7
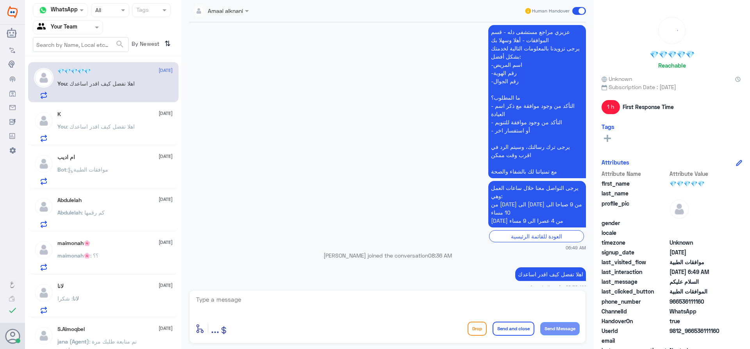
click at [93, 28] on div at bounding box center [68, 27] width 70 height 9
click at [80, 67] on div "Your Inbox" at bounding box center [68, 70] width 70 height 18
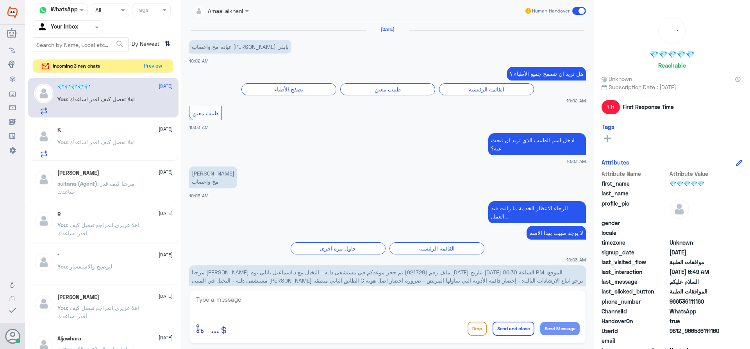
scroll to position [748, 0]
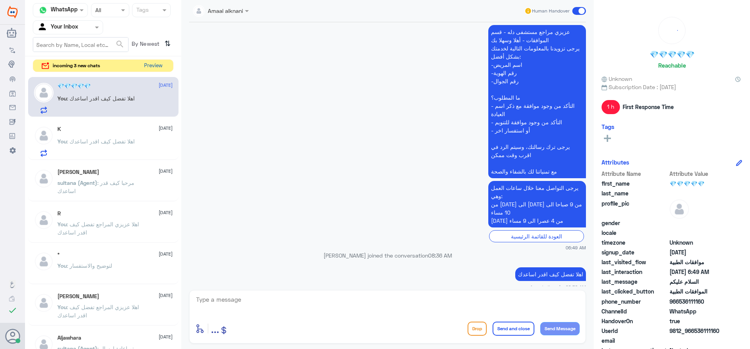
click at [151, 65] on button "Preview" at bounding box center [153, 66] width 24 height 12
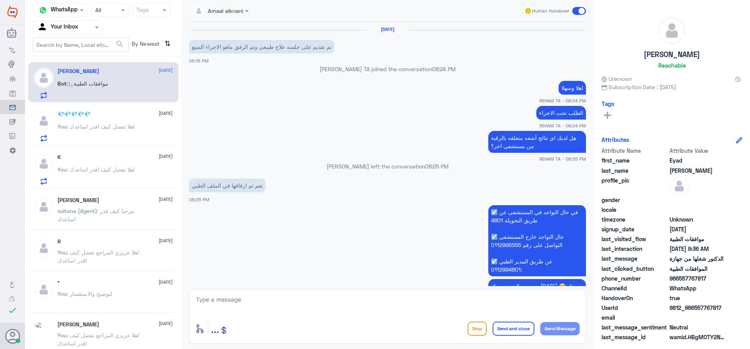
scroll to position [641, 0]
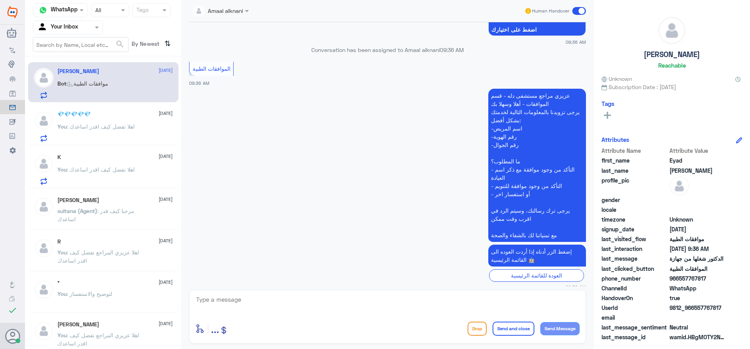
click at [246, 10] on span at bounding box center [248, 11] width 10 height 8
click at [326, 191] on app-msgs-text "عزيزي مراجع مستشفى دله - قسم الموافقات - أهلا وسهلا بك يرجى تزويدنا بالمعلومات …" at bounding box center [387, 166] width 397 height 154
click at [286, 306] on textarea at bounding box center [387, 303] width 384 height 19
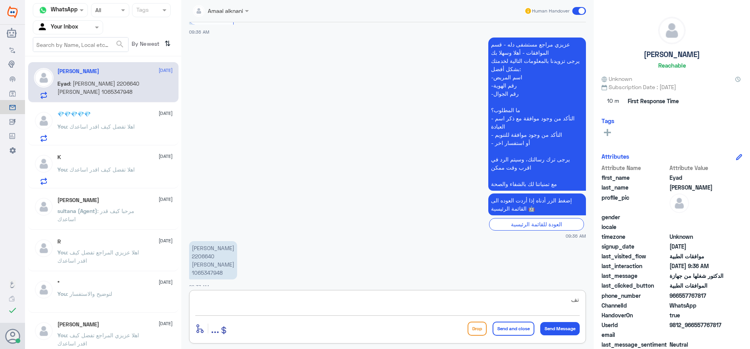
type textarea "ت"
click at [203, 247] on p "[PERSON_NAME] 2206640 [PERSON_NAME] 1065347948" at bounding box center [213, 260] width 48 height 38
copy p "2206640"
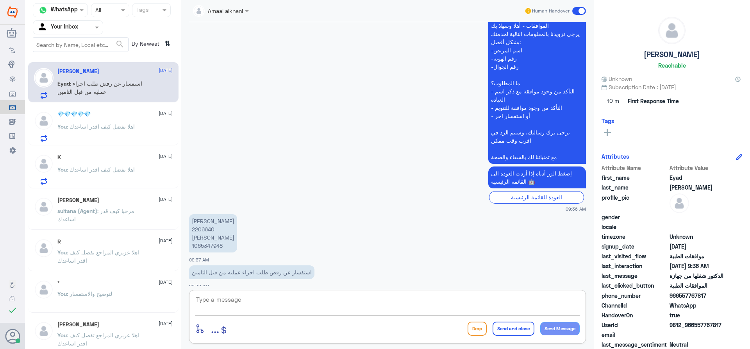
click at [295, 296] on textarea at bounding box center [387, 303] width 384 height 19
click at [317, 289] on div "Amaal alknani Human Handover [DATE] تم تقديم على جلسه علاج طبيعي وتم الرفق ماهو…" at bounding box center [387, 175] width 412 height 351
click at [313, 294] on textarea at bounding box center [387, 303] width 384 height 19
type textarea "اهلا عزيزي المراجع"
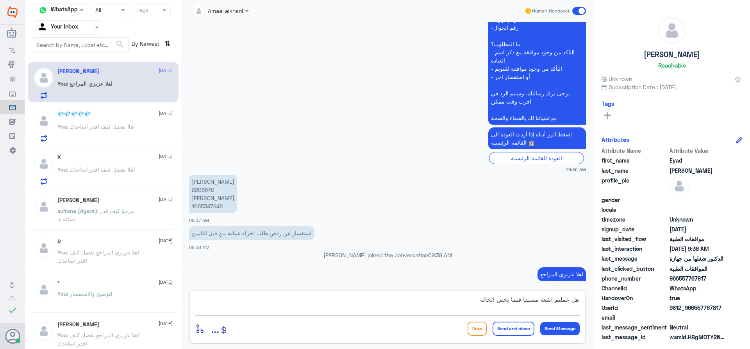
type textarea "هل عملتم اشعة مسبقا فيما يخص الحاله"
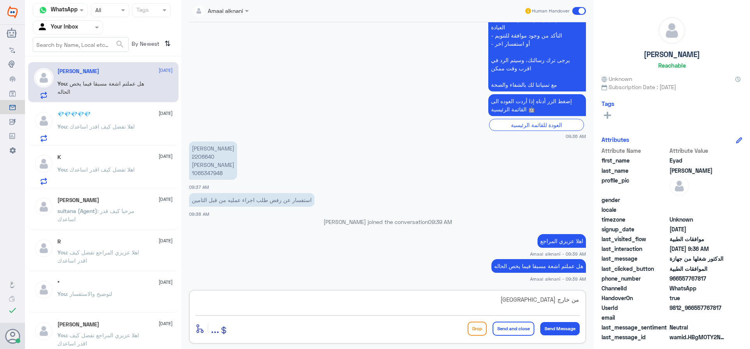
type textarea "من خارج [GEOGRAPHIC_DATA]"
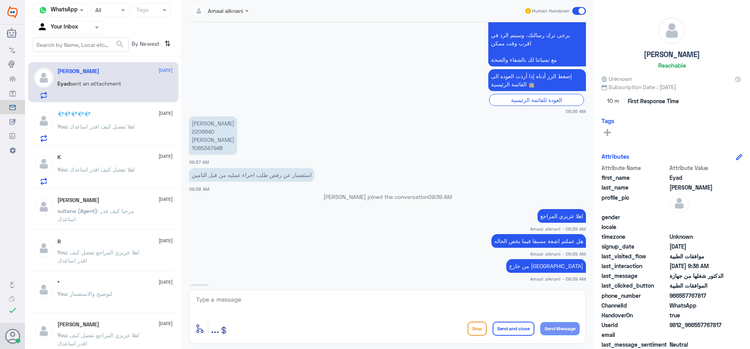
scroll to position [896, 0]
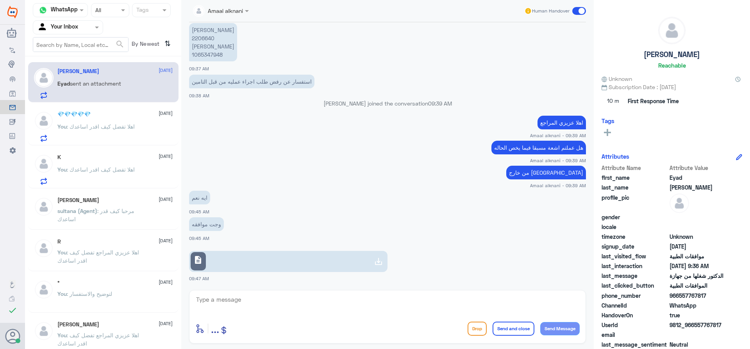
click at [303, 271] on link "description" at bounding box center [288, 261] width 198 height 21
click at [213, 47] on p "[PERSON_NAME] 2206640 [PERSON_NAME] 1065347948" at bounding box center [213, 42] width 48 height 38
click at [207, 28] on p "[PERSON_NAME] 2206640 [PERSON_NAME] 1065347948" at bounding box center [213, 42] width 48 height 38
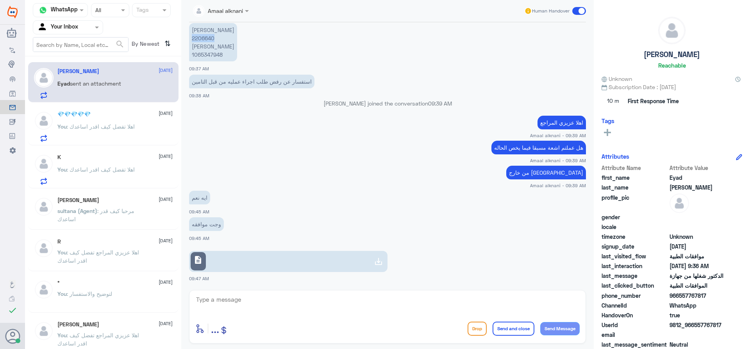
copy p "2206640"
drag, startPoint x: 340, startPoint y: 275, endPoint x: 340, endPoint y: 289, distance: 14.5
click at [340, 288] on div "Amaal alknani Human Handover [DATE] تم تقديم على جلسه علاج طبيعي وتم الرفق ماهو…" at bounding box center [387, 175] width 412 height 351
click at [331, 296] on textarea at bounding box center [387, 303] width 384 height 19
type textarea "تم ارسال التقرير الان طلبكم تحت الاجراء"
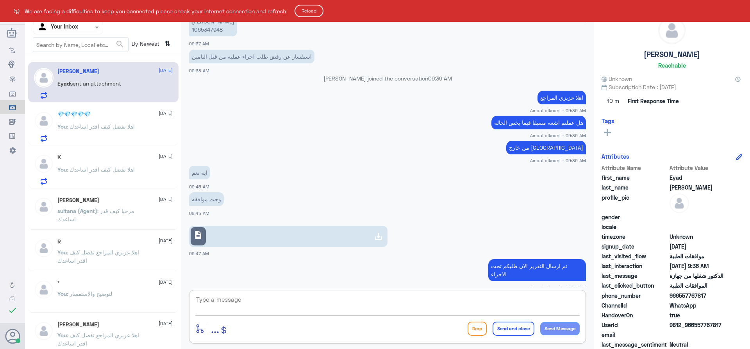
scroll to position [947, 0]
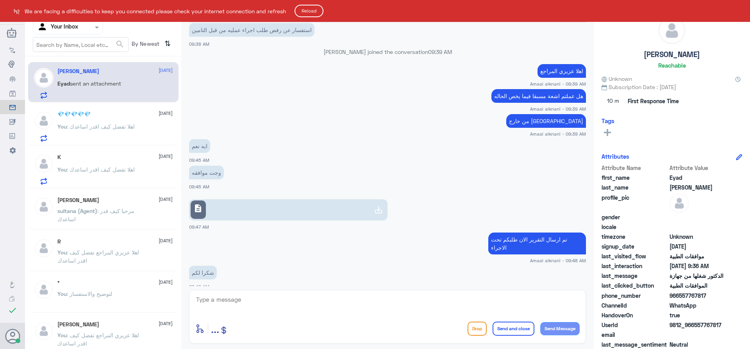
click at [316, 14] on button "Reload" at bounding box center [309, 11] width 29 height 12
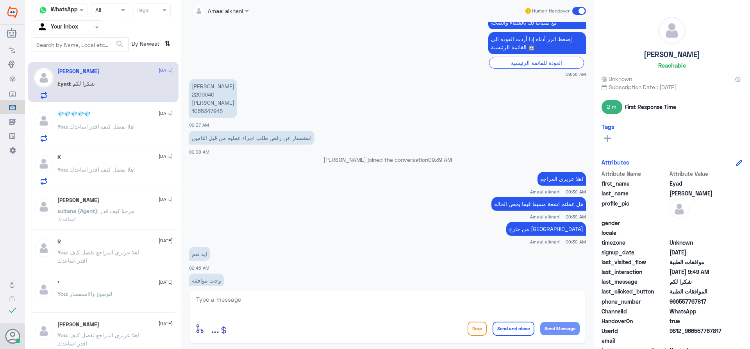
scroll to position [459, 0]
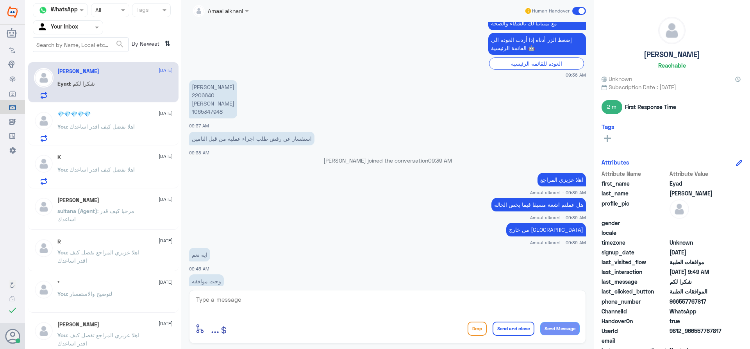
click at [207, 95] on p "[PERSON_NAME] 2206640 [PERSON_NAME] 1065347948" at bounding box center [213, 99] width 48 height 38
copy p "2206640"
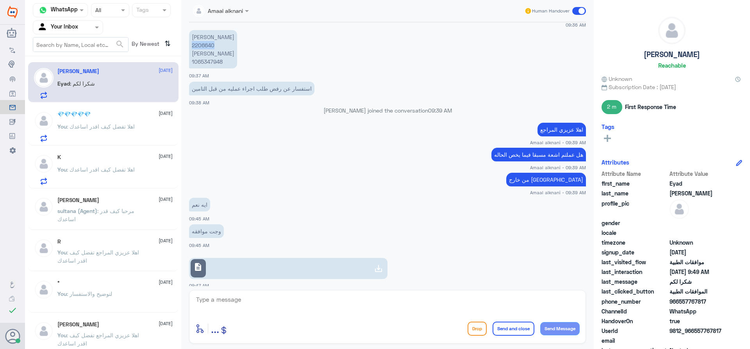
scroll to position [537, 0]
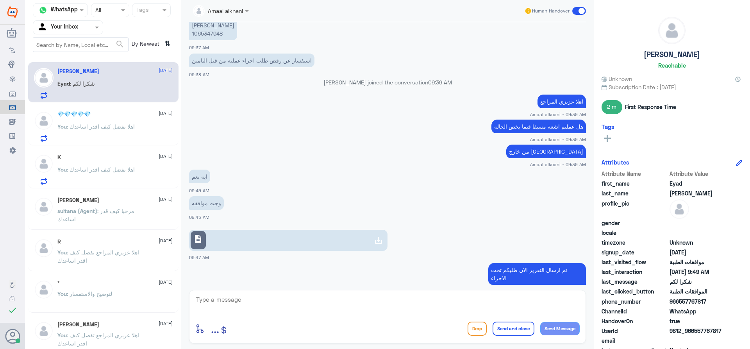
click at [124, 126] on span ": اهلا تفضل كيف اقدر اساعدك" at bounding box center [101, 126] width 68 height 7
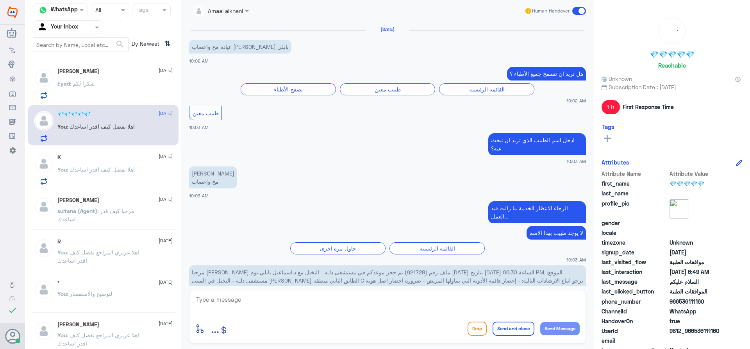
scroll to position [748, 0]
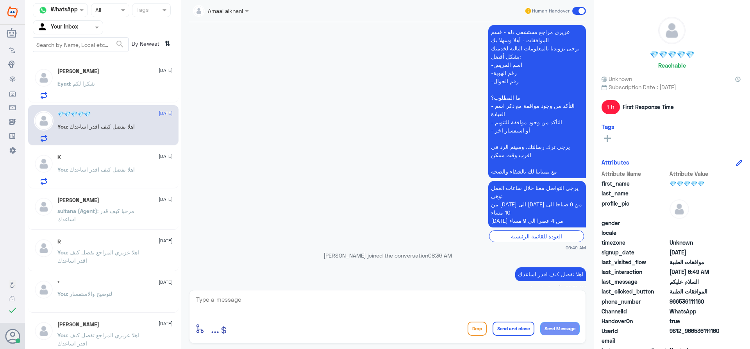
click at [358, 297] on textarea at bounding box center [387, 303] width 384 height 19
type textarea "نسعد دوما بخدمتكم ونتمنى لكم دوام الصحة والعافية"
click at [521, 327] on button "Send and close" at bounding box center [514, 328] width 42 height 14
